Goal: Task Accomplishment & Management: Use online tool/utility

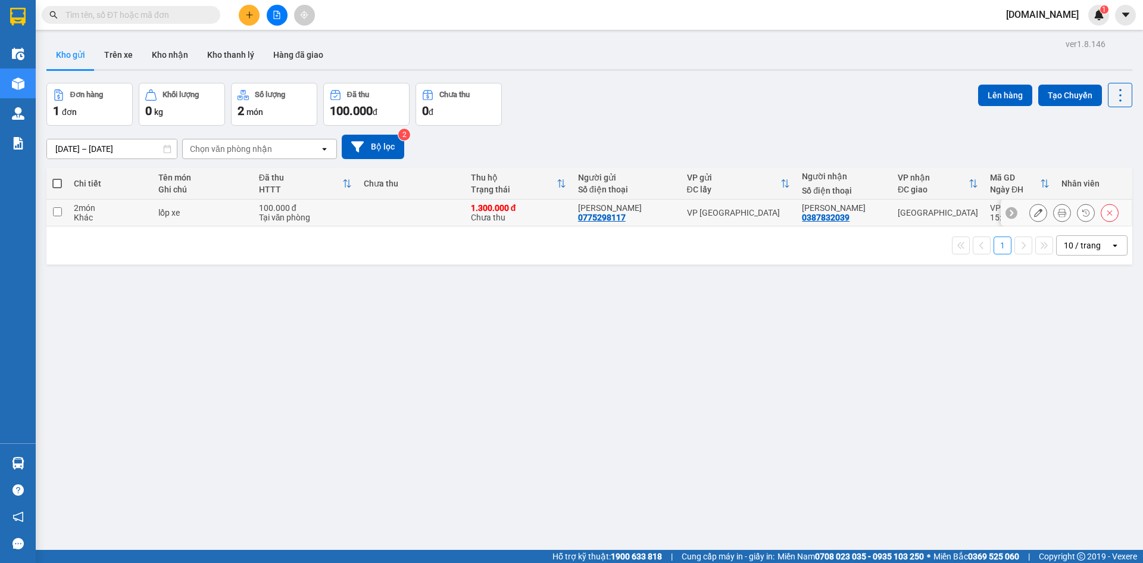
click at [133, 213] on div "Khác" at bounding box center [110, 218] width 73 height 10
checkbox input "true"
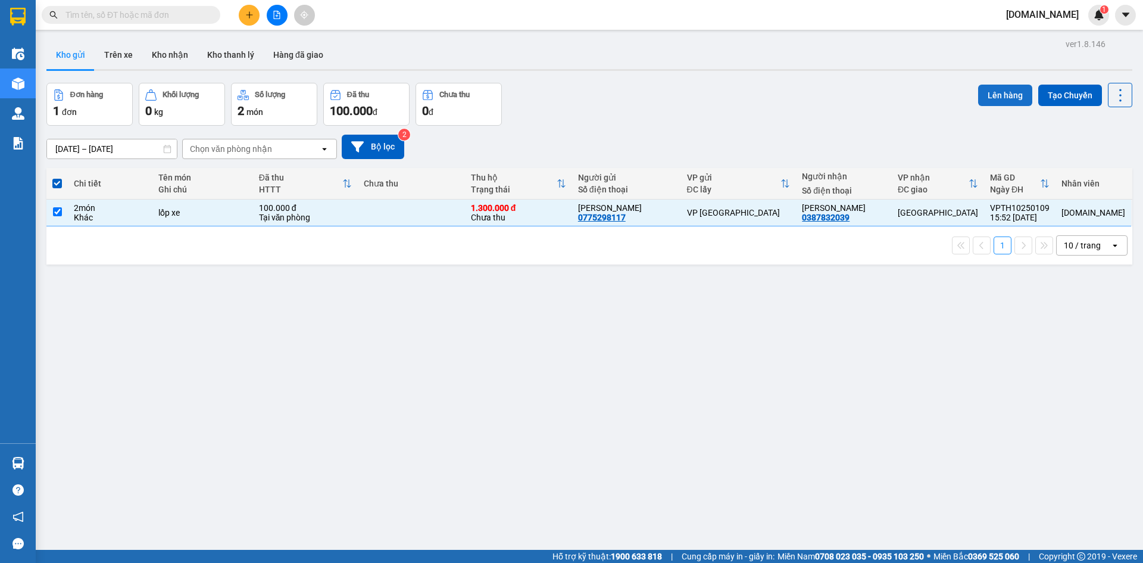
click at [987, 94] on button "Lên hàng" at bounding box center [1005, 95] width 54 height 21
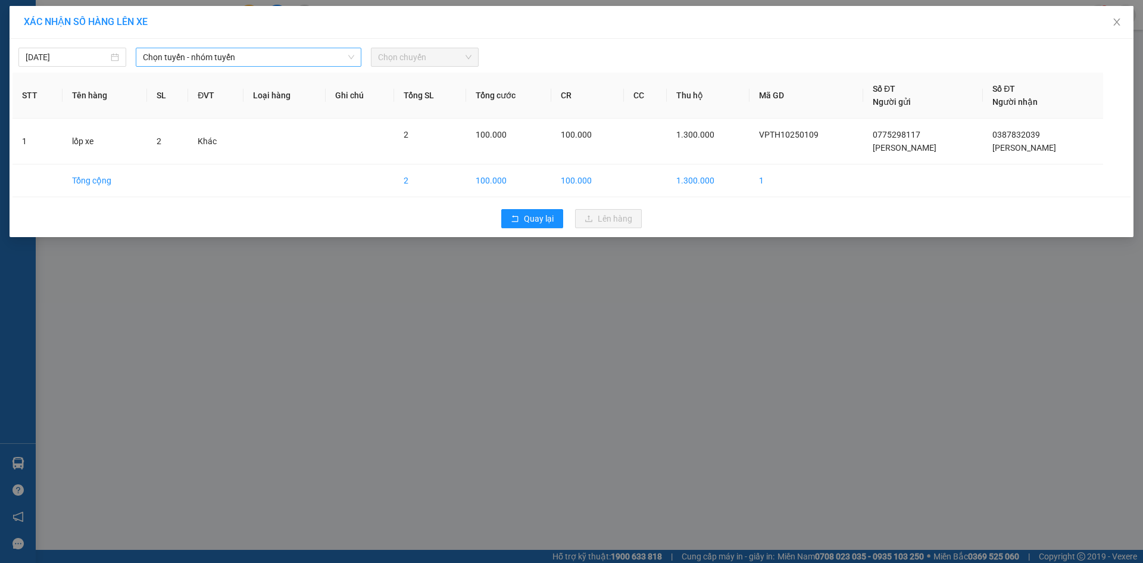
click at [273, 48] on div "Chọn tuyến - nhóm tuyến" at bounding box center [249, 57] width 226 height 19
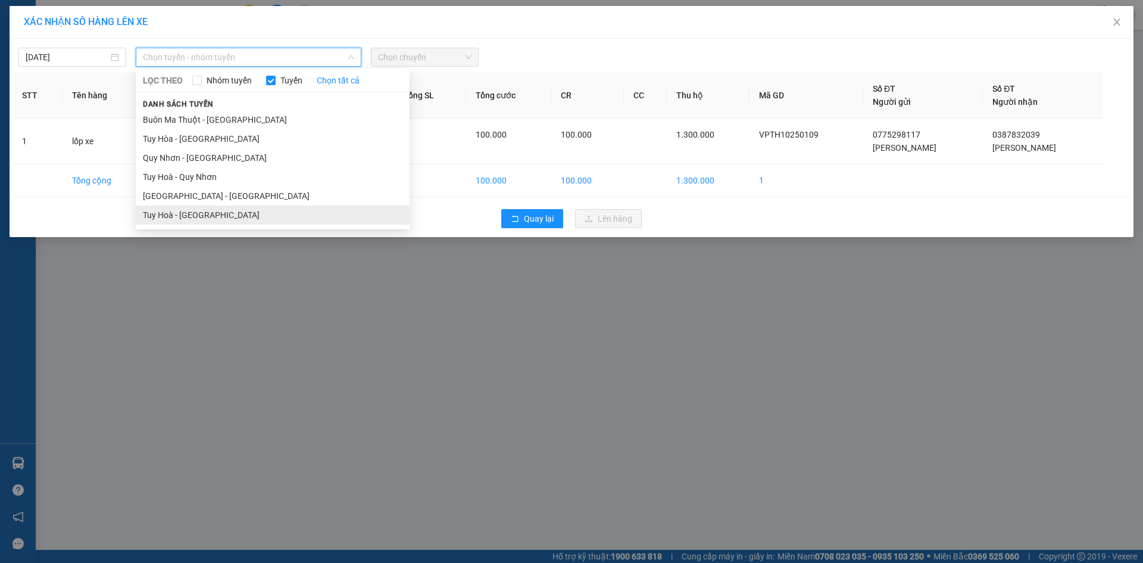
click at [257, 210] on li "Tuy Hoà - Nha Trang" at bounding box center [273, 214] width 274 height 19
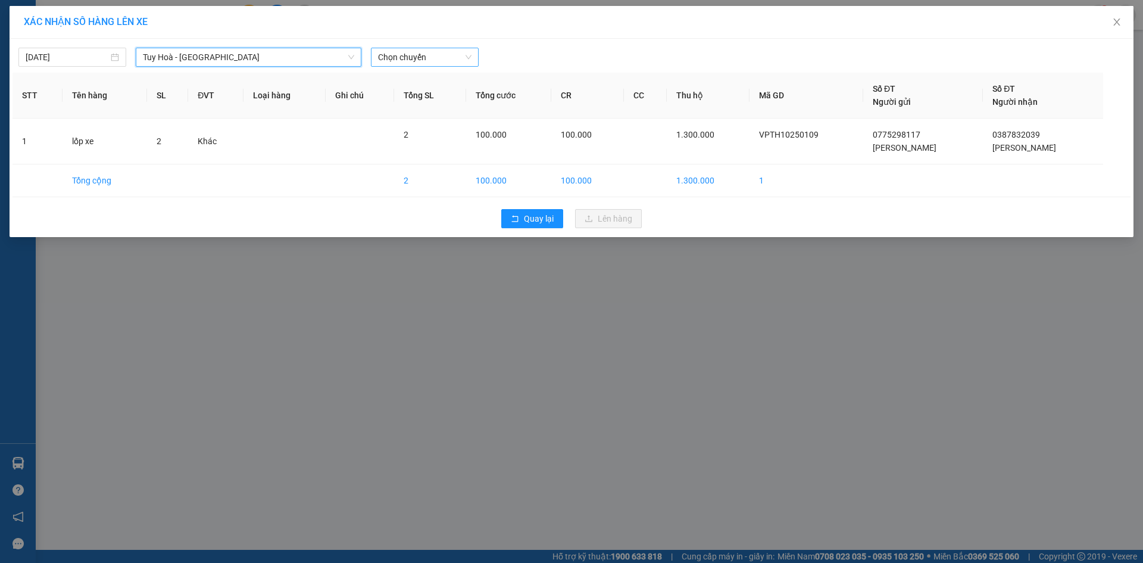
click at [456, 54] on span "Chọn chuyến" at bounding box center [424, 57] width 93 height 18
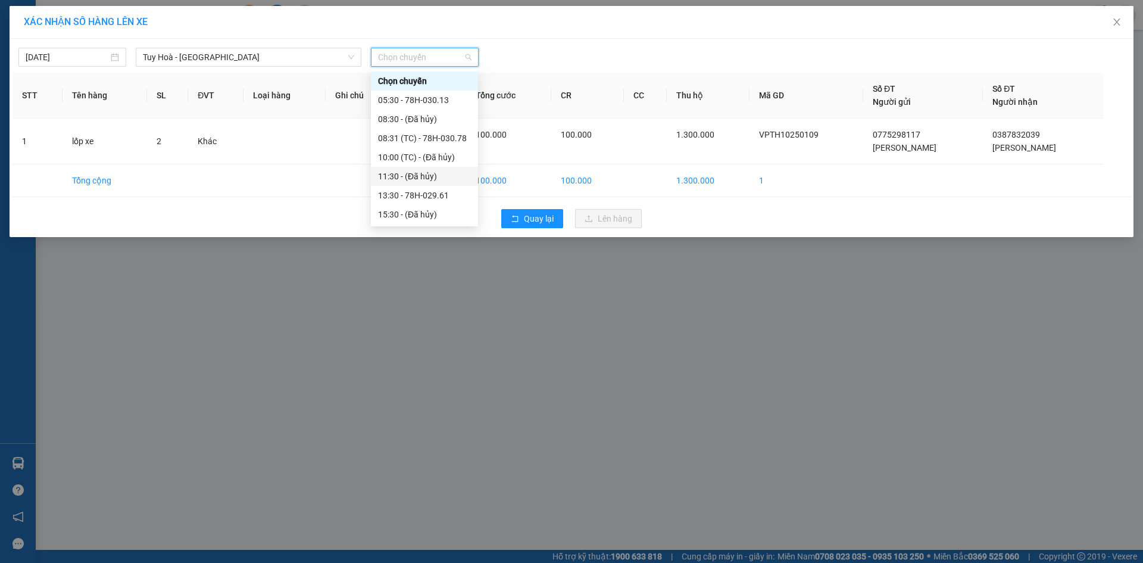
scroll to position [19, 0]
click at [428, 214] on div "17:30 - 78H-030.13" at bounding box center [424, 214] width 93 height 13
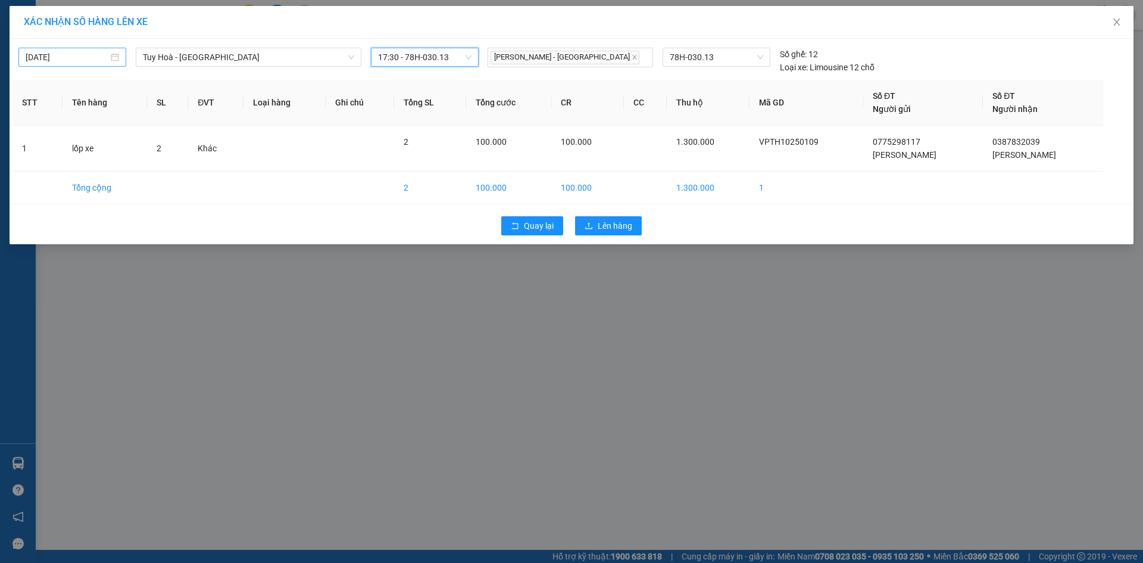
click at [116, 57] on div "14/10/2025" at bounding box center [72, 57] width 93 height 13
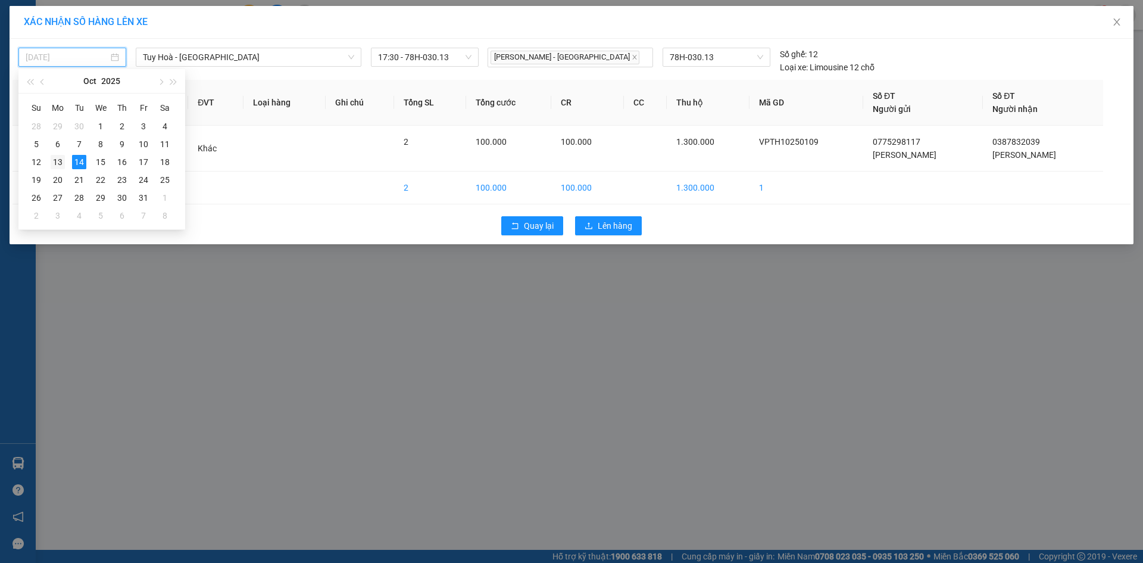
click at [61, 161] on div "13" at bounding box center [58, 162] width 14 height 14
type input "13/10/2025"
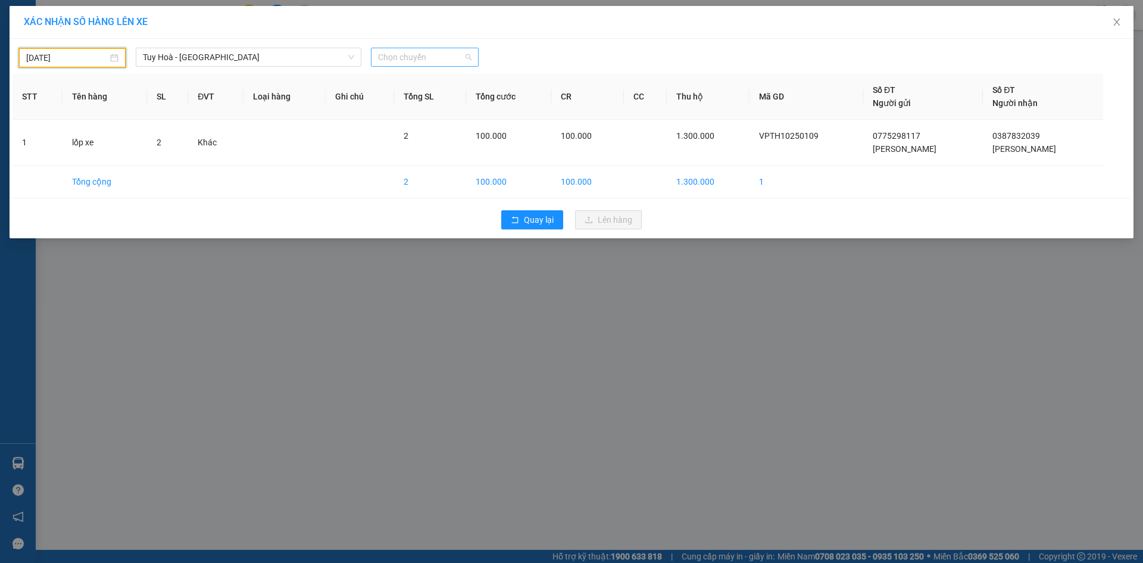
click at [406, 54] on span "Chọn chuyến" at bounding box center [424, 57] width 93 height 18
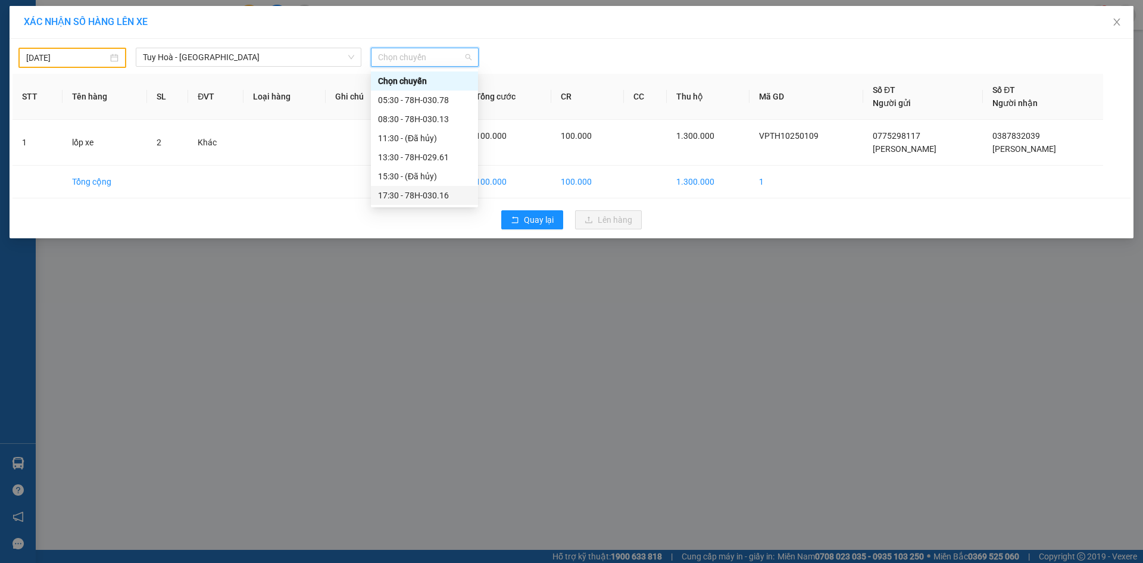
click at [408, 200] on div "17:30 - 78H-030.16" at bounding box center [424, 195] width 93 height 13
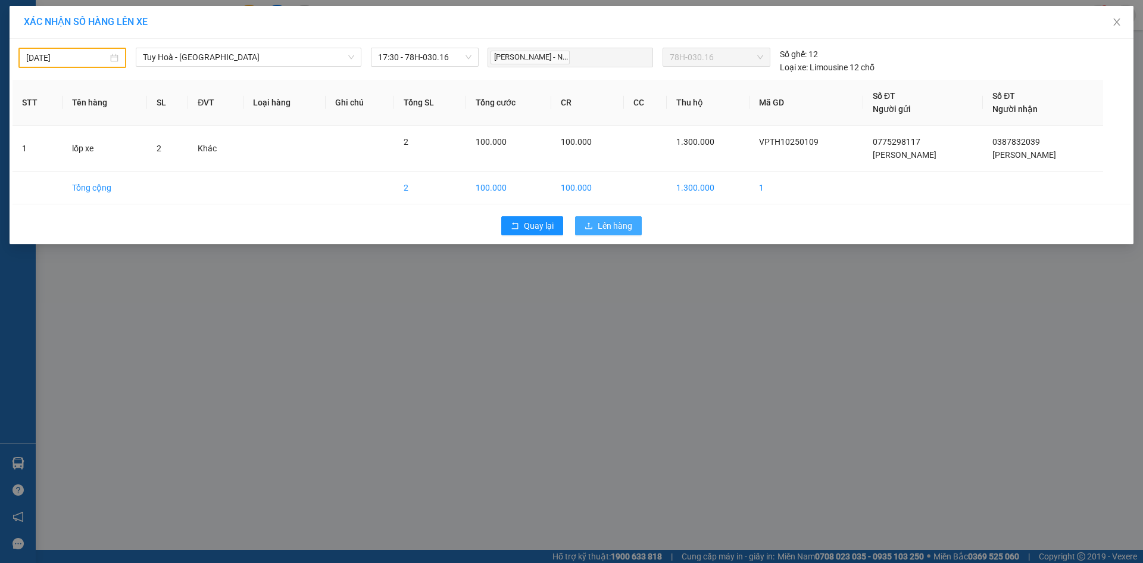
click at [593, 222] on icon "upload" at bounding box center [589, 226] width 8 height 8
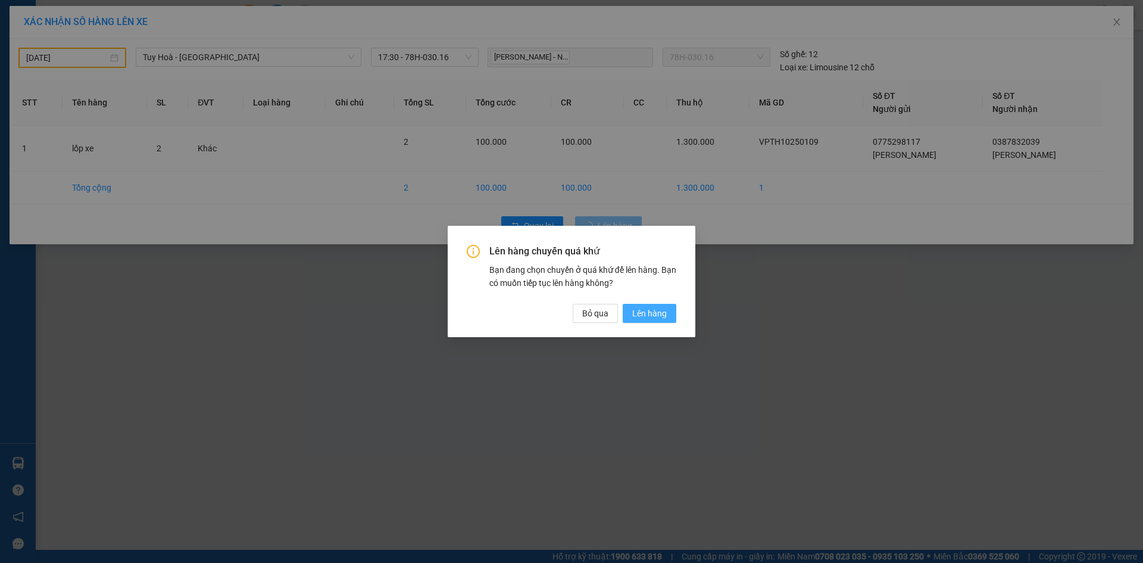
click at [645, 321] on button "Lên hàng" at bounding box center [650, 313] width 54 height 19
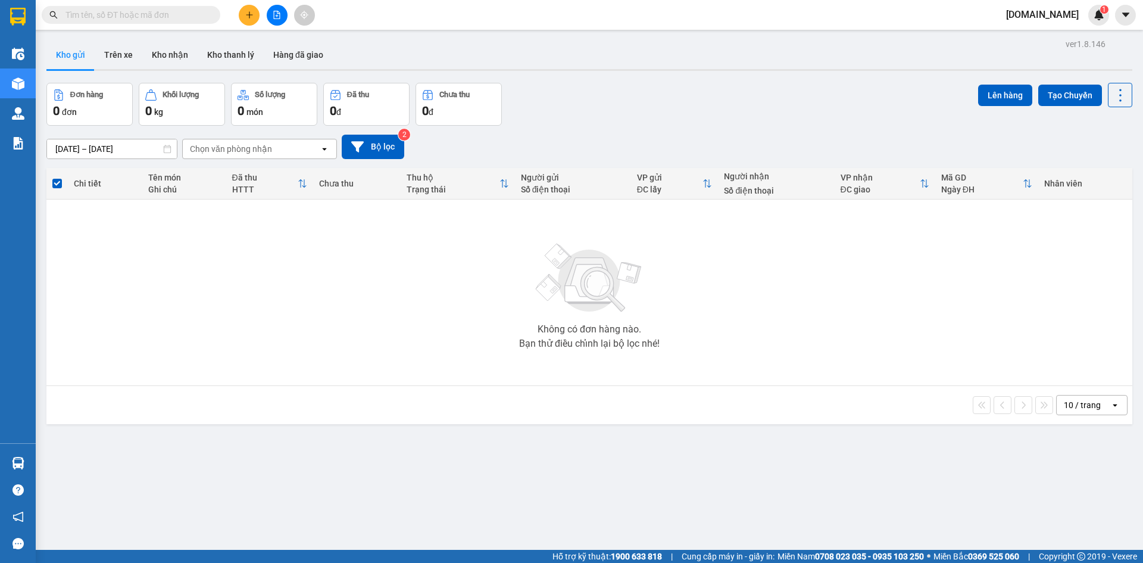
click at [208, 13] on span at bounding box center [211, 14] width 7 height 13
drag, startPoint x: 186, startPoint y: 23, endPoint x: 184, endPoint y: 13, distance: 11.0
click at [186, 23] on span at bounding box center [131, 15] width 179 height 18
click at [184, 13] on input "text" at bounding box center [136, 14] width 141 height 13
paste input "0985559826"
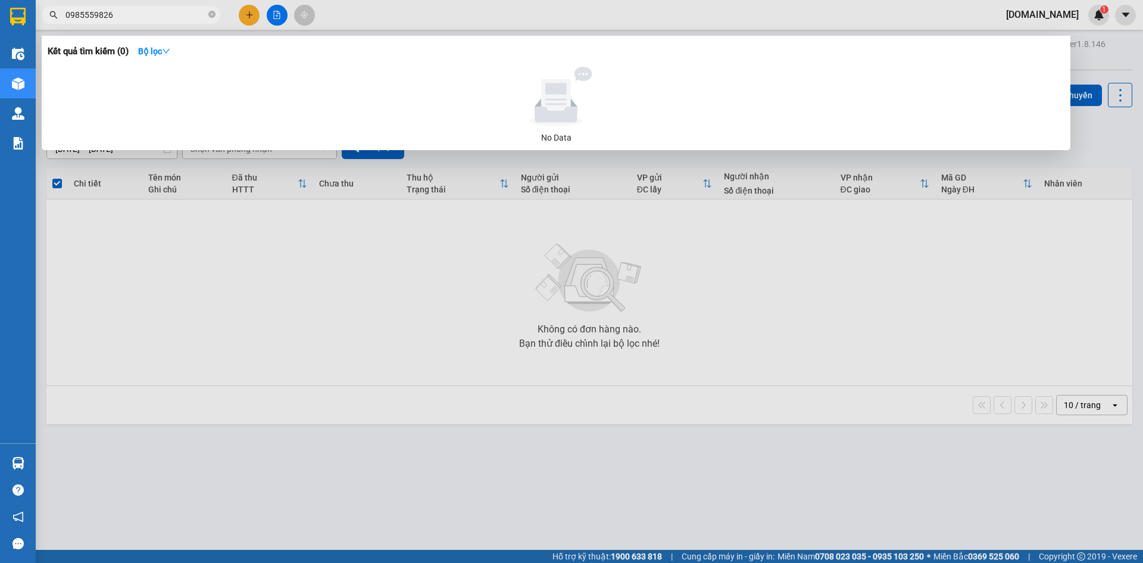
type input "0985559826"
click at [207, 13] on span "0985559826" at bounding box center [131, 15] width 179 height 18
click at [209, 13] on icon "close-circle" at bounding box center [211, 14] width 7 height 7
